Goal: Task Accomplishment & Management: Manage account settings

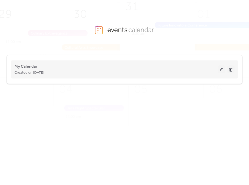
click at [33, 69] on span "My Calendar" at bounding box center [26, 67] width 23 height 6
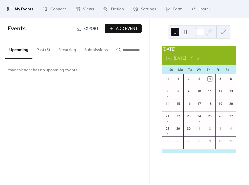
click at [89, 28] on span "Export" at bounding box center [91, 29] width 15 height 6
click at [199, 60] on icon at bounding box center [198, 59] width 2 height 4
click at [87, 111] on div "Events Export Add Event Upcoming Past (6) Recurring Submissions Your calendar h…" at bounding box center [74, 101] width 149 height 167
click at [25, 7] on span "My Events" at bounding box center [24, 9] width 19 height 6
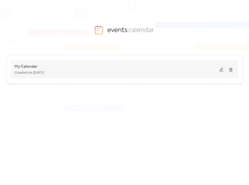
click at [222, 69] on button at bounding box center [221, 70] width 7 height 8
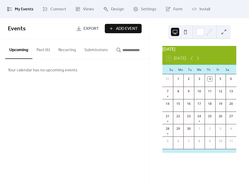
click at [129, 26] on span "Add Event" at bounding box center [127, 29] width 22 height 6
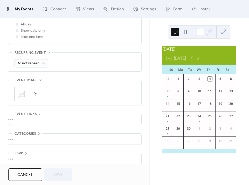
scroll to position [246, 0]
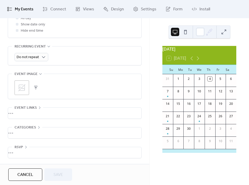
click at [26, 10] on span "My Events" at bounding box center [24, 9] width 19 height 6
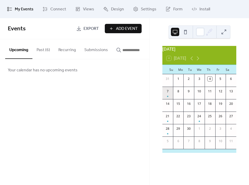
click at [171, 99] on div "7" at bounding box center [167, 93] width 11 height 12
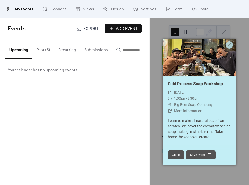
click at [129, 114] on div "Events Export Add Event Upcoming Past (6) Recurring Submissions Your calendar h…" at bounding box center [74, 101] width 149 height 167
click at [174, 157] on button "Close" at bounding box center [176, 155] width 16 height 9
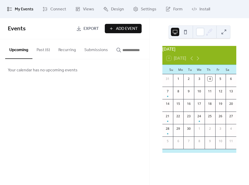
click at [92, 49] on button "Submissions" at bounding box center [96, 48] width 32 height 19
click at [65, 47] on button "Recurring" at bounding box center [67, 48] width 26 height 19
click at [149, 9] on span "Settings" at bounding box center [149, 9] width 16 height 6
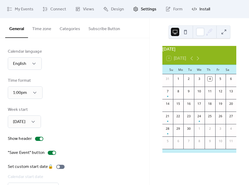
click at [200, 9] on span "Install" at bounding box center [205, 9] width 11 height 6
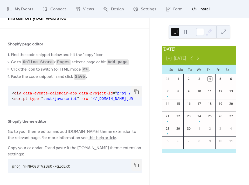
scroll to position [12, 0]
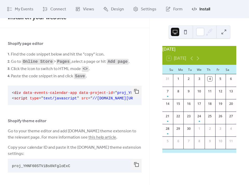
click at [121, 28] on div at bounding box center [74, 30] width 149 height 4
click at [18, 12] on span "My Events" at bounding box center [24, 9] width 19 height 6
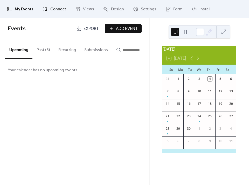
click at [56, 10] on span "Connect" at bounding box center [58, 9] width 16 height 6
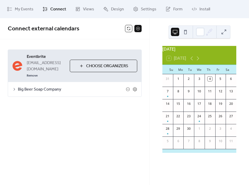
click at [108, 63] on span "Choose Organizers" at bounding box center [107, 66] width 42 height 6
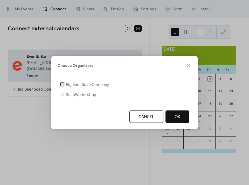
click at [93, 84] on span "Big Beer Soap Company" at bounding box center [87, 84] width 43 height 6
click at [62, 84] on div at bounding box center [62, 84] width 3 height 3
click at [175, 117] on span "OK" at bounding box center [178, 117] width 6 height 6
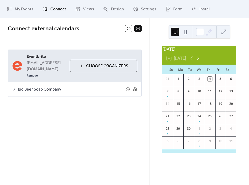
click at [201, 60] on icon at bounding box center [198, 58] width 6 height 6
